Goal: Information Seeking & Learning: Learn about a topic

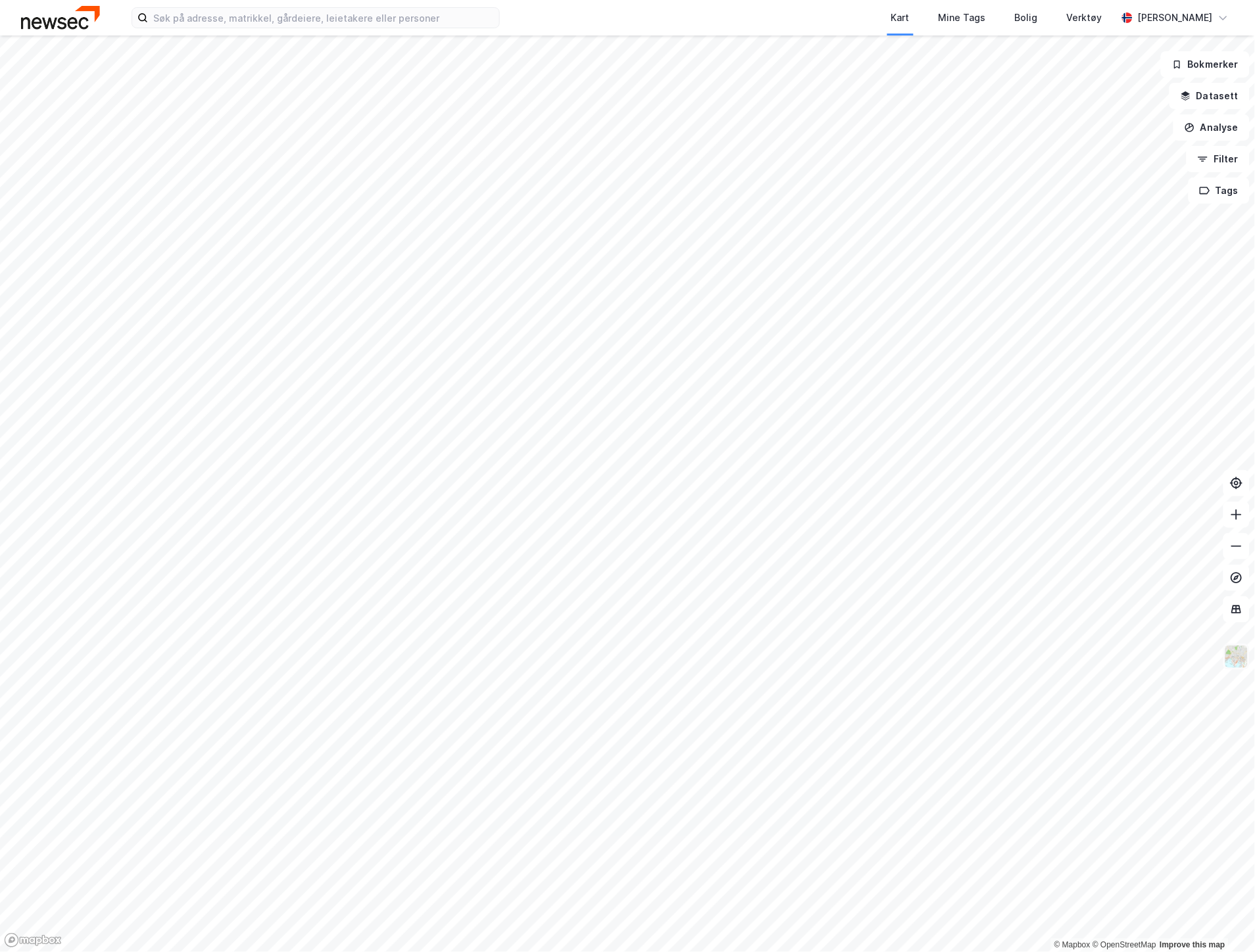
click at [1247, 443] on img at bounding box center [1237, 657] width 25 height 25
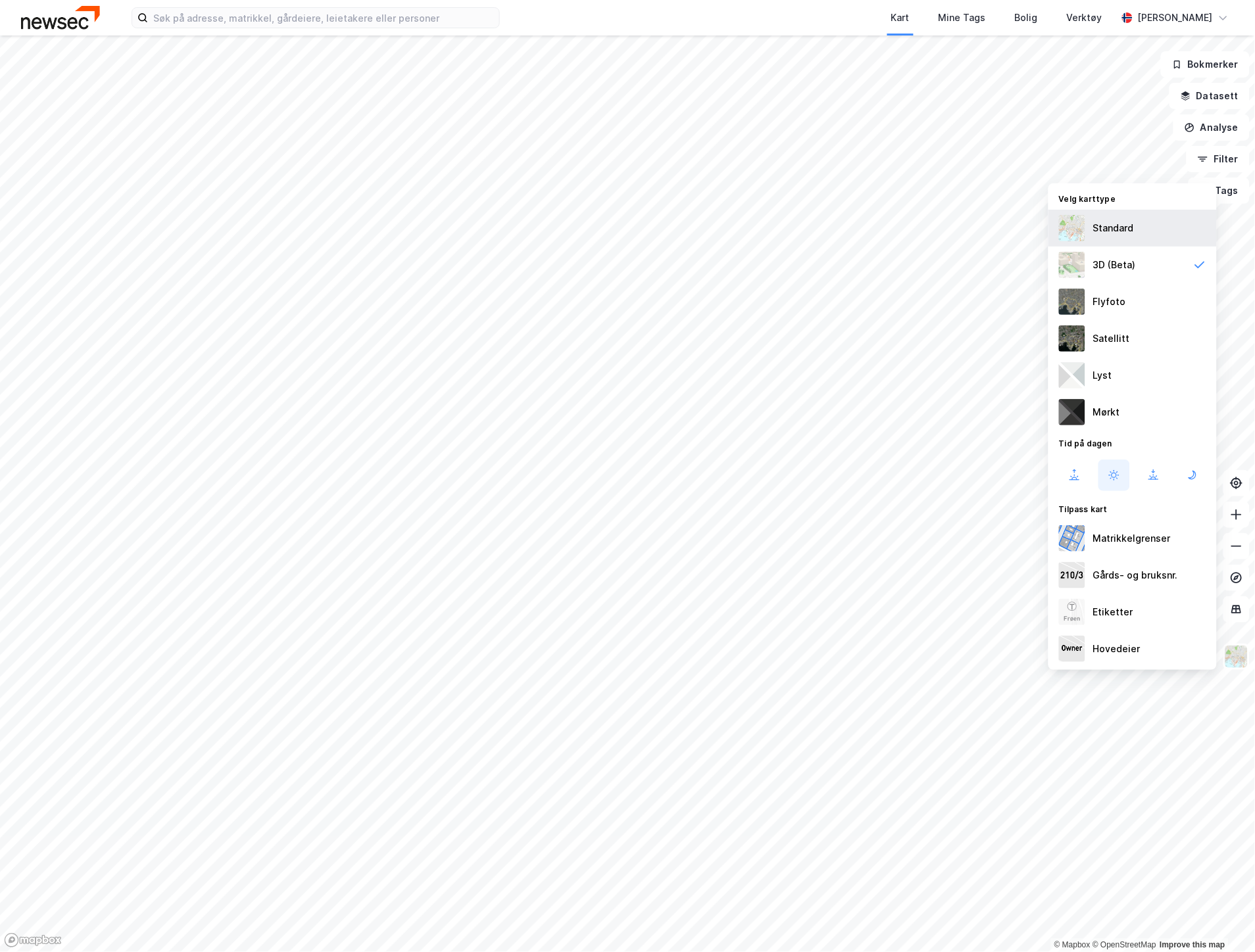
click at [1107, 237] on div "Standard" at bounding box center [1133, 228] width 168 height 37
